Goal: Information Seeking & Learning: Learn about a topic

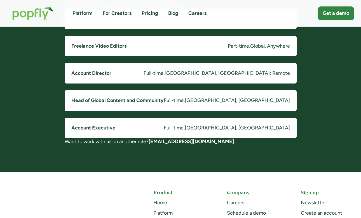
scroll to position [473, 0]
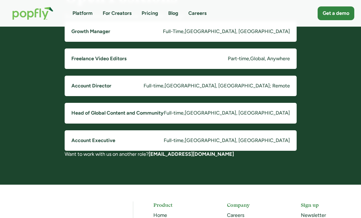
click at [186, 85] on link "Account Director Full-time , Costa Mesa, CA; Remote" at bounding box center [181, 86] width 232 height 20
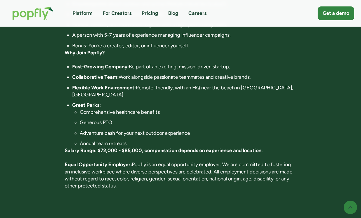
scroll to position [407, 0]
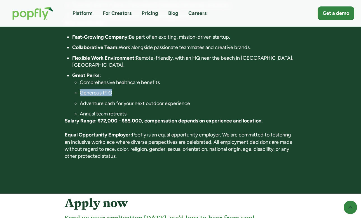
drag, startPoint x: 184, startPoint y: 87, endPoint x: 166, endPoint y: 69, distance: 25.1
click at [167, 79] on ul "Comprehensive healthcare benefits Generous PTO Adventure cash for your next out…" at bounding box center [184, 98] width 225 height 38
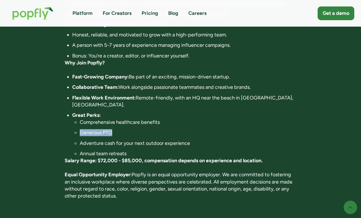
scroll to position [368, 0]
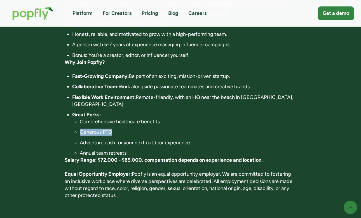
click at [90, 14] on link "Platform" at bounding box center [83, 13] width 20 height 7
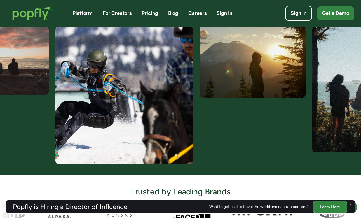
scroll to position [233, 0]
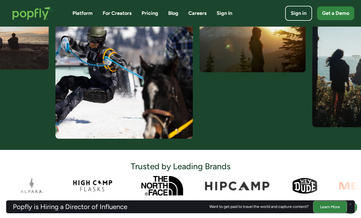
click at [115, 11] on link "For Creators" at bounding box center [117, 13] width 29 height 7
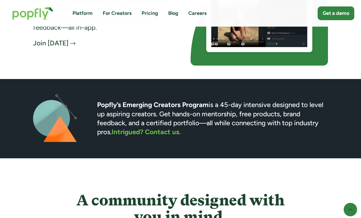
scroll to position [1360, 0]
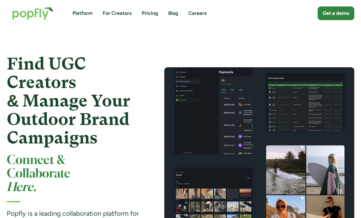
click at [119, 15] on link "For Creators" at bounding box center [117, 13] width 29 height 7
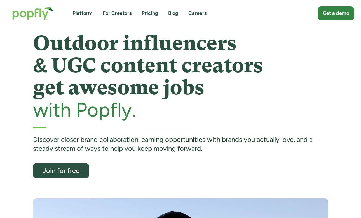
click at [177, 12] on link "Blog" at bounding box center [173, 13] width 10 height 7
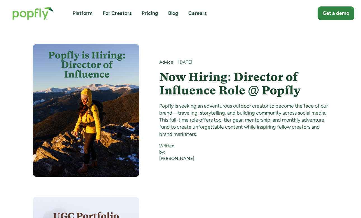
scroll to position [183, 0]
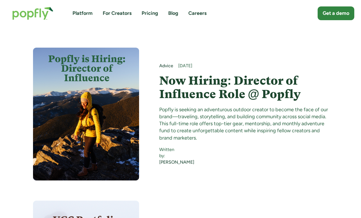
click at [289, 5] on div "Platform For Creators Pricing Blog Careers Get a demo" at bounding box center [181, 13] width 348 height 24
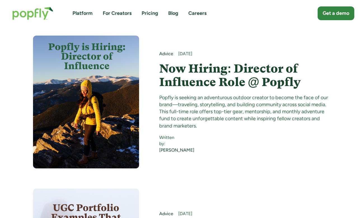
click at [189, 62] on h4 "Now Hiring: Director of Influence Role @ Popfly" at bounding box center [243, 75] width 169 height 27
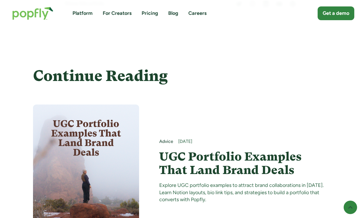
scroll to position [2128, 0]
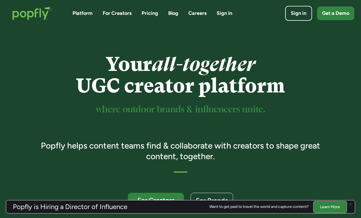
click at [174, 13] on link "Blog" at bounding box center [173, 13] width 10 height 7
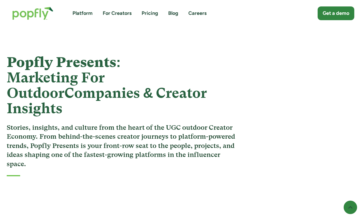
scroll to position [233, 0]
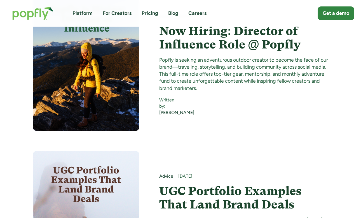
drag, startPoint x: 179, startPoint y: 57, endPoint x: 154, endPoint y: 58, distance: 25.2
click at [179, 52] on h4 "Now Hiring: Director of Influence Role @ Popfly" at bounding box center [243, 37] width 169 height 27
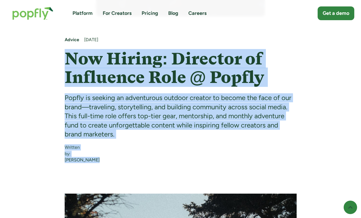
drag, startPoint x: 70, startPoint y: 68, endPoint x: 98, endPoint y: 159, distance: 94.9
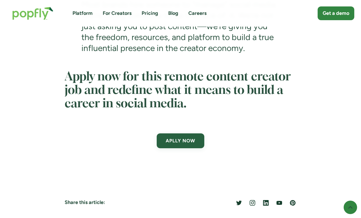
drag, startPoint x: 65, startPoint y: 78, endPoint x: 208, endPoint y: 91, distance: 143.9
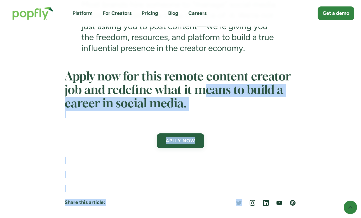
drag, startPoint x: 208, startPoint y: 91, endPoint x: 223, endPoint y: 229, distance: 139.1
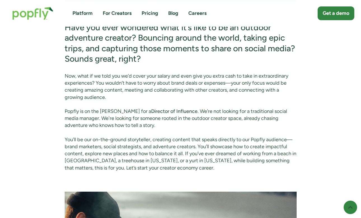
scroll to position [782, 0]
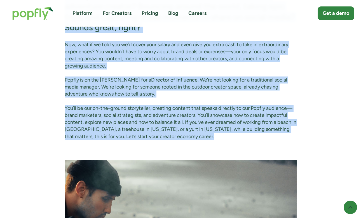
drag, startPoint x: 69, startPoint y: 105, endPoint x: 192, endPoint y: 142, distance: 128.5
copy div "Have you ever wondered what it’s like to be an outdoor adventure creator? Bounc…"
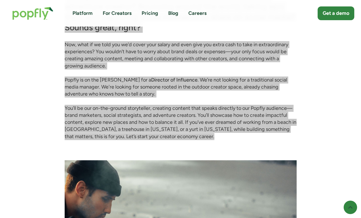
click at [296, 48] on p "Now, what if we told you we’d cover your salary and even give you extra cash to…" at bounding box center [181, 55] width 232 height 28
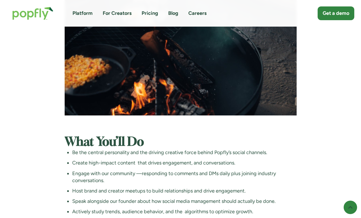
scroll to position [1146, 0]
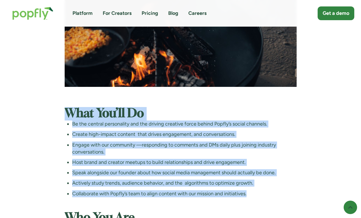
drag, startPoint x: 67, startPoint y: 118, endPoint x: 272, endPoint y: 194, distance: 218.2
click at [272, 194] on div "Have you ever wondered what it’s like to be an outdoor adventure creator? Bounc…" at bounding box center [181, 132] width 232 height 1671
copy div "What You’ll Do Be the central personality and the driving creative force behind…"
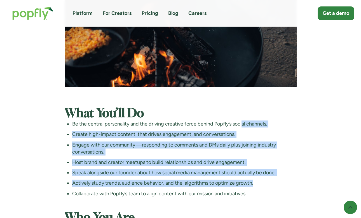
drag, startPoint x: 236, startPoint y: 190, endPoint x: 243, endPoint y: 122, distance: 68.4
click at [242, 124] on ul "Be the central personality and the driving creative force behind Popfly’s socia…" at bounding box center [181, 158] width 232 height 77
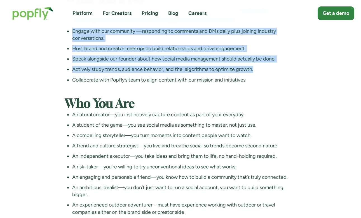
click at [71, 35] on ul "Be the central personality and the driving creative force behind Popfly’s socia…" at bounding box center [181, 45] width 232 height 77
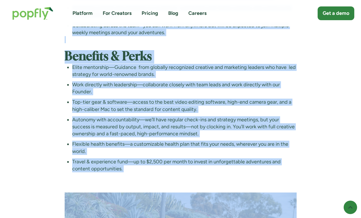
scroll to position [1553, 0]
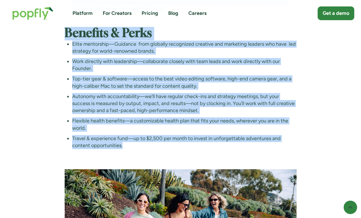
drag, startPoint x: 69, startPoint y: 33, endPoint x: 223, endPoint y: 151, distance: 195.1
copy div "What You’ll Do Be the central personality and the driving creative force behind…"
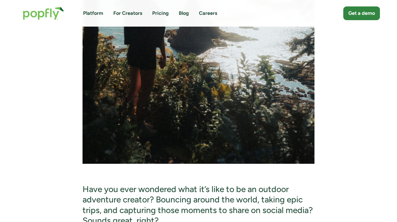
scroll to position [591, 0]
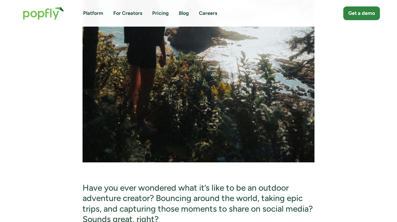
click at [62, 15] on img "home" at bounding box center [43, 13] width 52 height 24
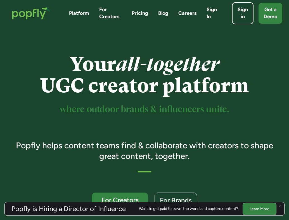
click at [188, 11] on link "Careers" at bounding box center [188, 13] width 18 height 7
click at [188, 13] on link "Careers" at bounding box center [188, 13] width 18 height 7
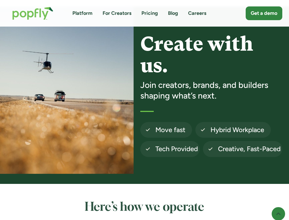
scroll to position [21, 0]
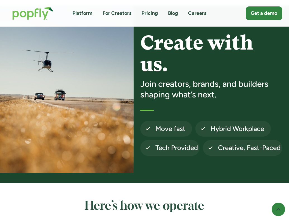
click at [172, 15] on link "Blog" at bounding box center [173, 13] width 10 height 7
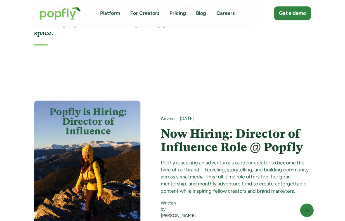
scroll to position [149, 0]
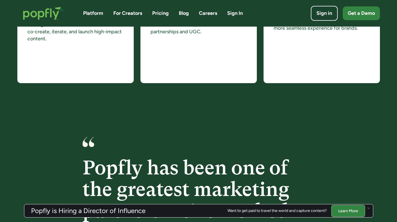
scroll to position [611, 0]
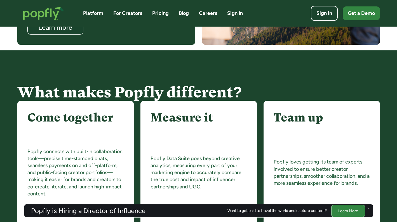
click at [181, 10] on link "Blog" at bounding box center [184, 13] width 10 height 7
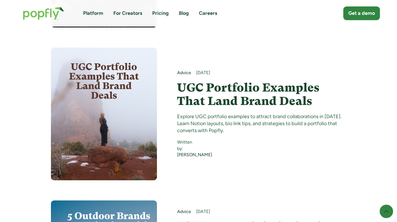
scroll to position [340, 0]
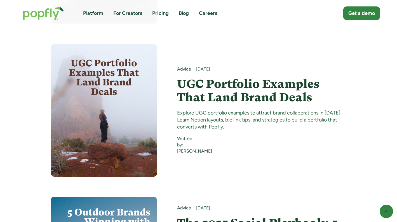
click at [202, 77] on h4 "UGC Portfolio Examples That Land Brand Deals" at bounding box center [261, 90] width 169 height 27
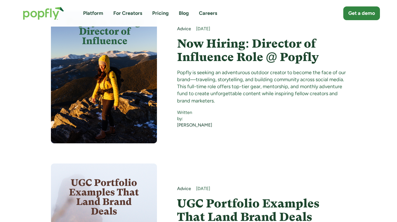
scroll to position [187, 0]
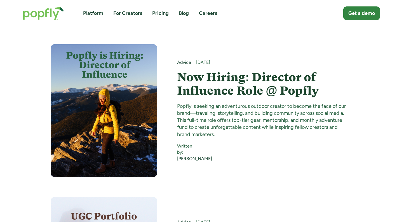
click at [202, 72] on h4 "Now Hiring: Director of Influence Role @ Popfly" at bounding box center [261, 84] width 169 height 27
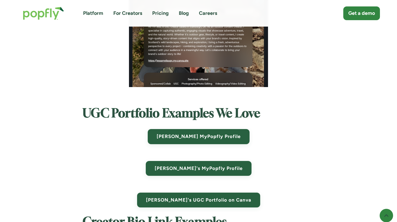
scroll to position [2153, 0]
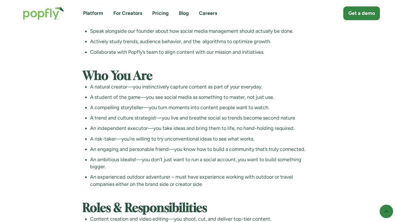
scroll to position [1354, 0]
